Goal: Transaction & Acquisition: Purchase product/service

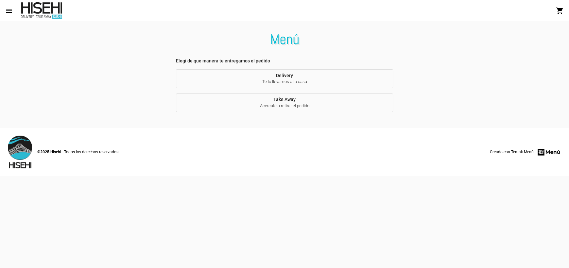
click at [289, 105] on span "Acercate a retirar el pedido" at bounding box center [284, 106] width 207 height 6
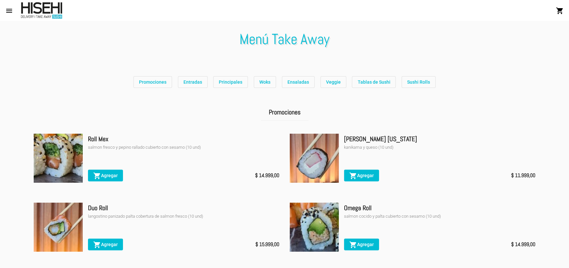
click at [154, 81] on span "Promociones" at bounding box center [152, 81] width 27 height 5
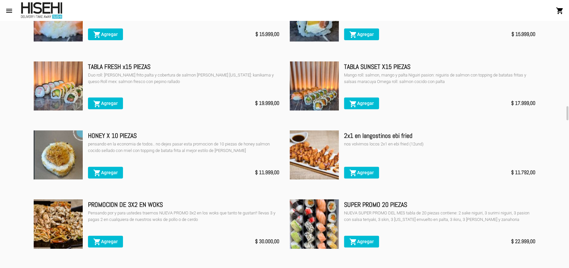
scroll to position [345, 0]
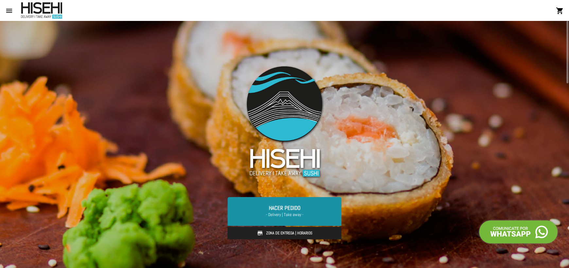
click at [316, 215] on span "- Delivery | Take away -" at bounding box center [285, 215] width 98 height 7
click at [275, 211] on link "Hacer Pedido - Delivery | Take away -" at bounding box center [285, 211] width 114 height 29
click at [283, 212] on span "- Delivery | Take away -" at bounding box center [285, 215] width 98 height 7
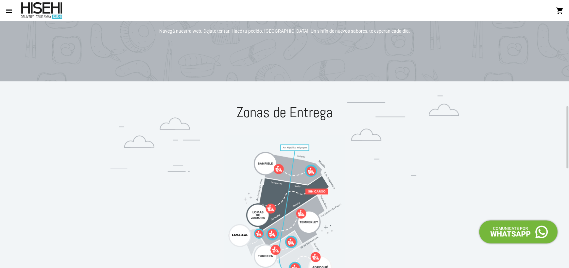
scroll to position [270, 0]
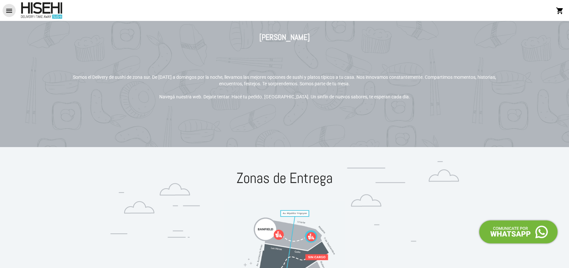
click at [9, 7] on mat-icon "menu" at bounding box center [9, 11] width 8 height 8
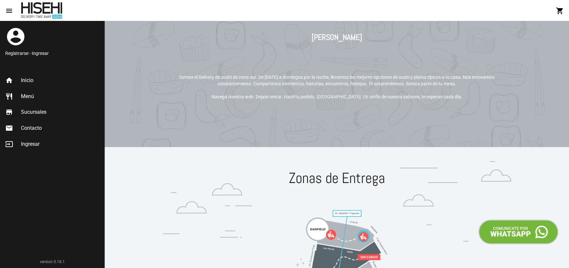
click at [28, 94] on span "Menú" at bounding box center [27, 96] width 13 height 7
click at [29, 78] on span "Inicio" at bounding box center [27, 80] width 12 height 7
click at [29, 79] on span "Inicio" at bounding box center [27, 80] width 12 height 7
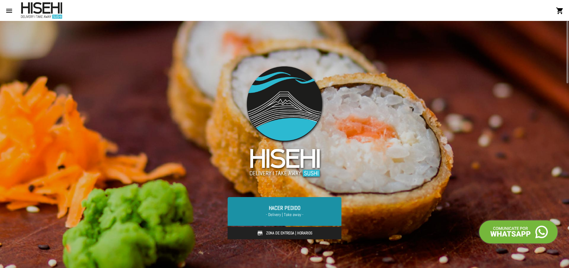
click at [290, 213] on span "- Delivery | Take away -" at bounding box center [285, 215] width 98 height 7
click at [290, 208] on link "Hacer Pedido - Delivery | Take away -" at bounding box center [285, 211] width 114 height 29
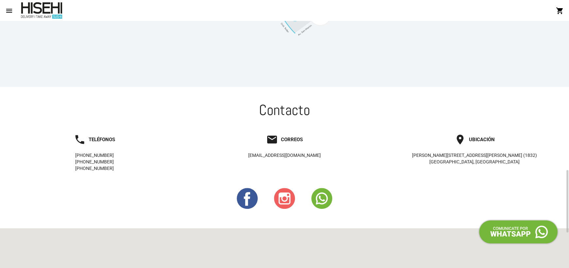
scroll to position [729, 0]
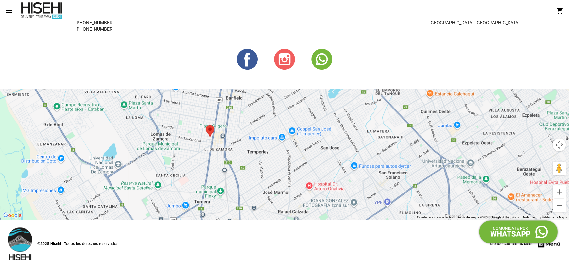
click at [9, 9] on mat-icon "menu" at bounding box center [9, 11] width 8 height 8
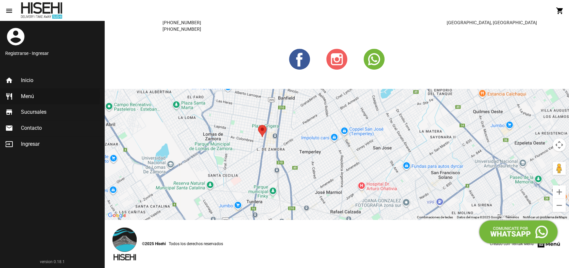
click at [34, 95] on span "Menú" at bounding box center [27, 96] width 13 height 7
click at [243, 81] on section "Contacto phone TELÉFONOS [PHONE_NUMBER] [PHONE_NUMBER] [PHONE_NUMBER] email COR…" at bounding box center [337, 84] width 465 height 272
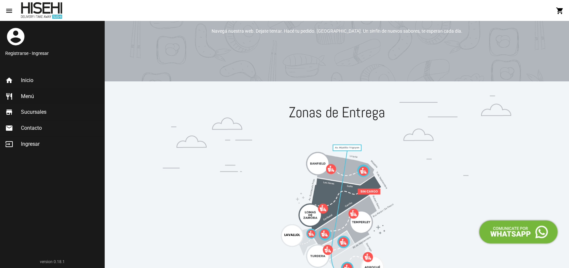
scroll to position [0, 0]
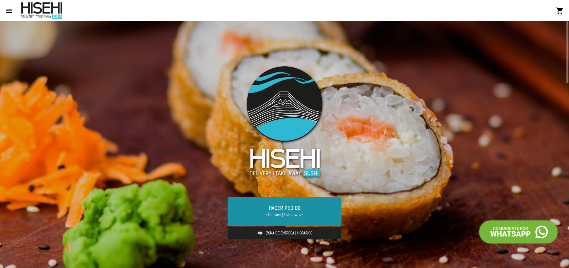
click at [264, 208] on link "Hacer Pedido - Delivery | Take away -" at bounding box center [285, 211] width 114 height 29
